Goal: Leave review/rating: Leave review/rating

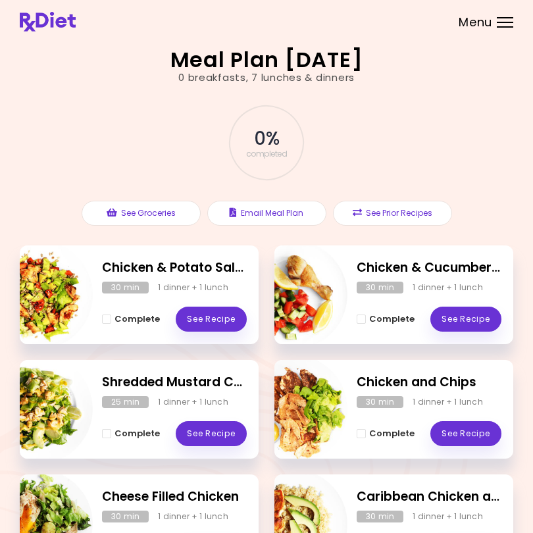
click at [181, 264] on h2 "Chicken & Potato Salad" at bounding box center [174, 268] width 145 height 19
click at [216, 314] on link "See Recipe" at bounding box center [211, 319] width 71 height 25
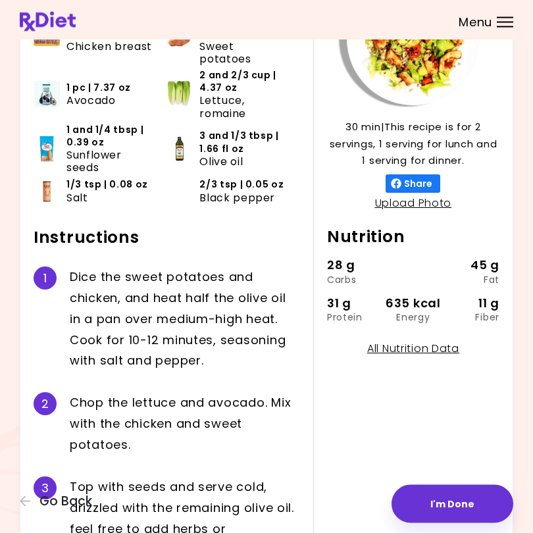
scroll to position [152, 0]
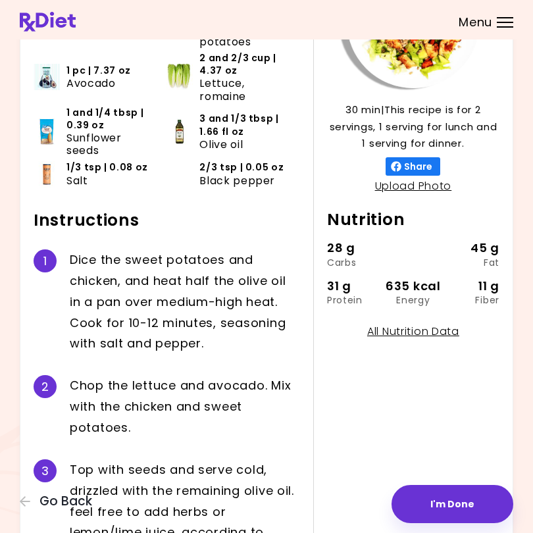
click at [452, 494] on button "I'm Done" at bounding box center [453, 504] width 122 height 38
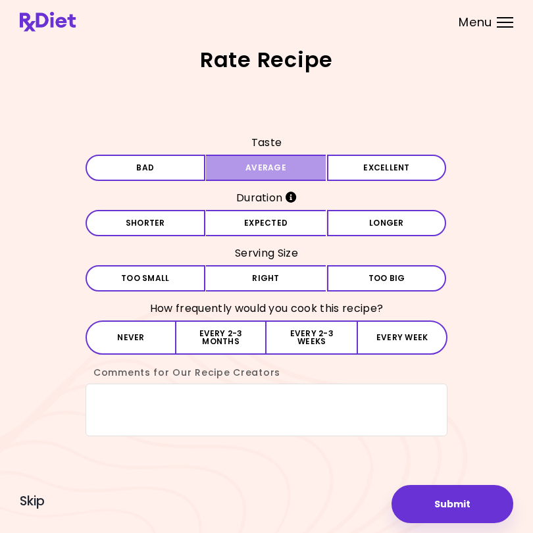
click at [279, 165] on button "Average" at bounding box center [266, 168] width 120 height 26
click at [285, 221] on button "Expected" at bounding box center [266, 223] width 120 height 26
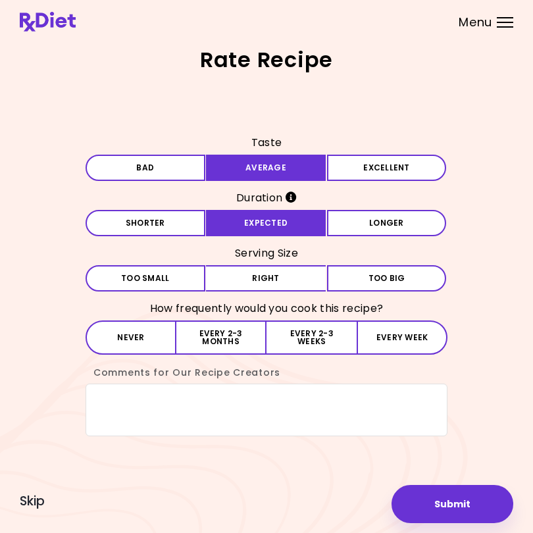
click at [298, 267] on button "Right" at bounding box center [266, 278] width 120 height 26
click at [222, 341] on button "Every 2-3 months" at bounding box center [221, 338] width 90 height 34
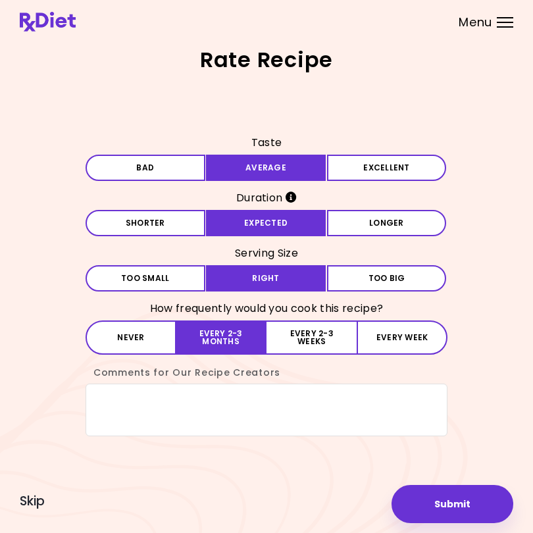
click at [481, 512] on button "Submit" at bounding box center [453, 504] width 122 height 38
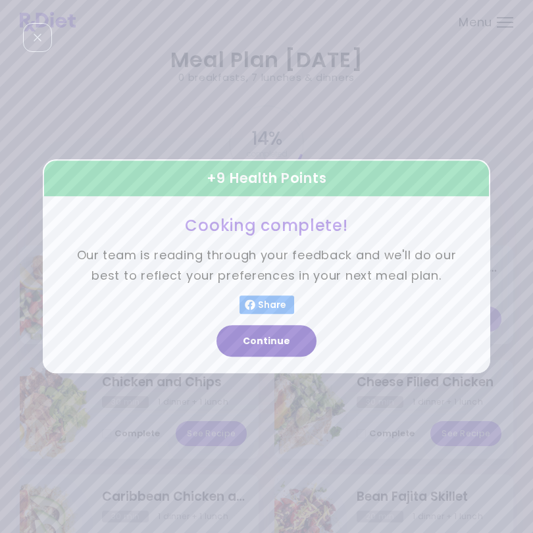
click at [268, 348] on button "Continue" at bounding box center [267, 342] width 100 height 32
